Goal: Task Accomplishment & Management: Manage account settings

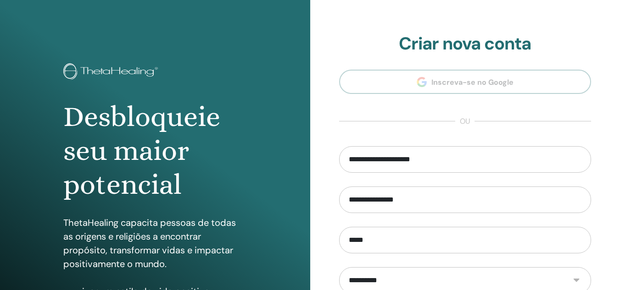
scroll to position [150, 0]
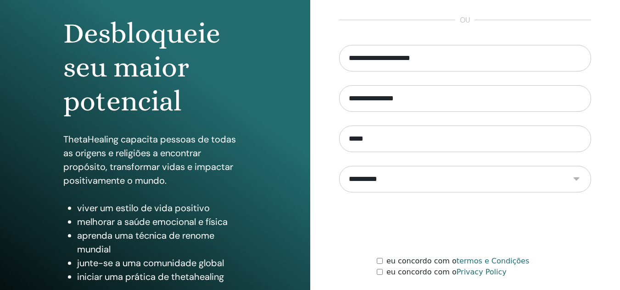
scroll to position [150, 0]
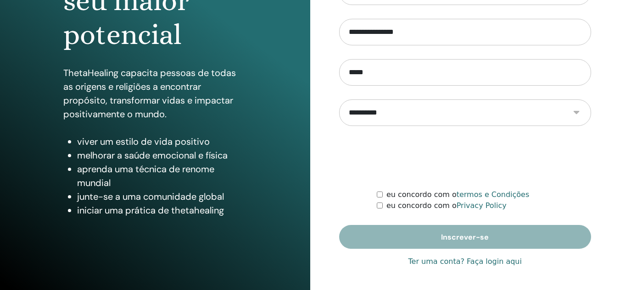
click at [488, 264] on link "Ter uma conta? Faça login aqui" at bounding box center [464, 261] width 113 height 11
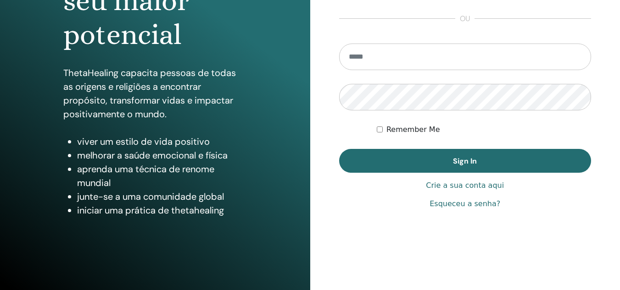
scroll to position [138, 0]
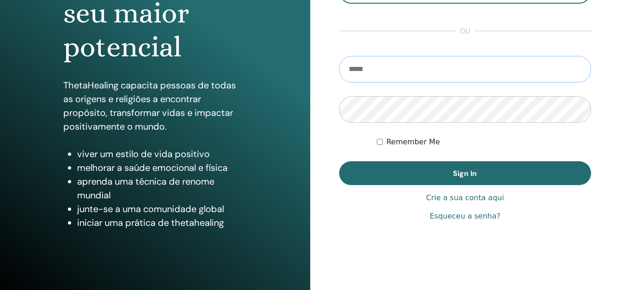
click at [421, 64] on input "email" at bounding box center [465, 69] width 252 height 27
type input "**********"
click at [382, 142] on div "Remember Me" at bounding box center [484, 142] width 214 height 11
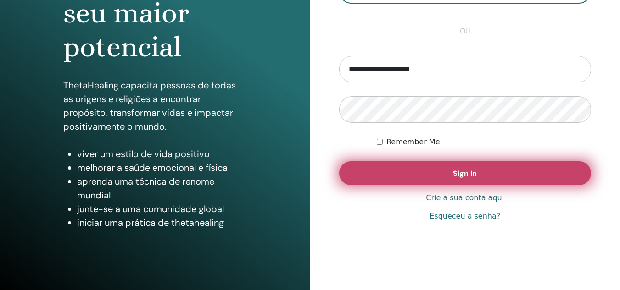
click at [393, 170] on button "Sign In" at bounding box center [465, 173] width 252 height 24
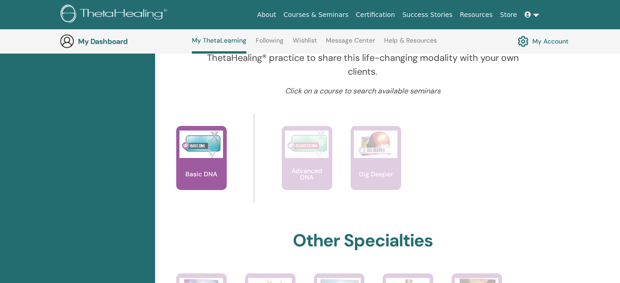
scroll to position [345, 0]
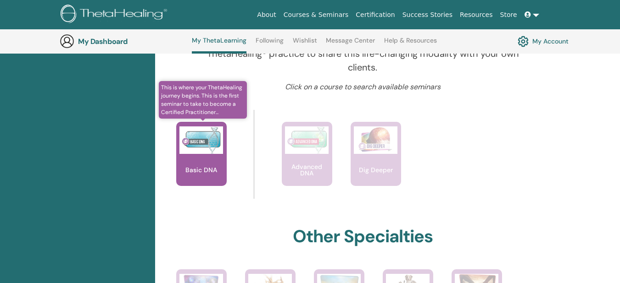
click at [206, 164] on div "Basic DNA" at bounding box center [201, 154] width 50 height 64
